Goal: Information Seeking & Learning: Find specific fact

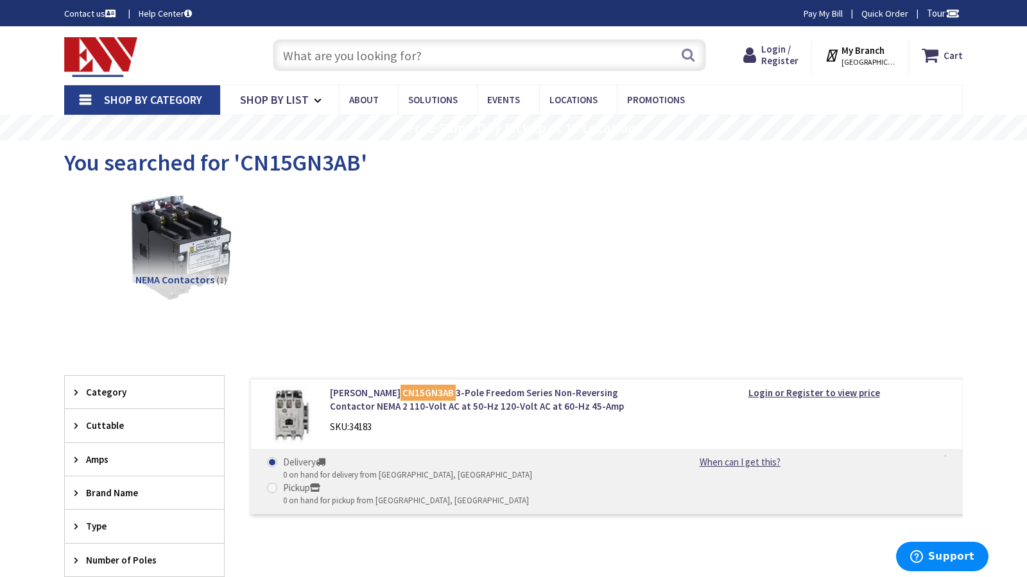
type input "[PERSON_NAME][GEOGRAPHIC_DATA][US_STATE], [GEOGRAPHIC_DATA]"
